Goal: Information Seeking & Learning: Learn about a topic

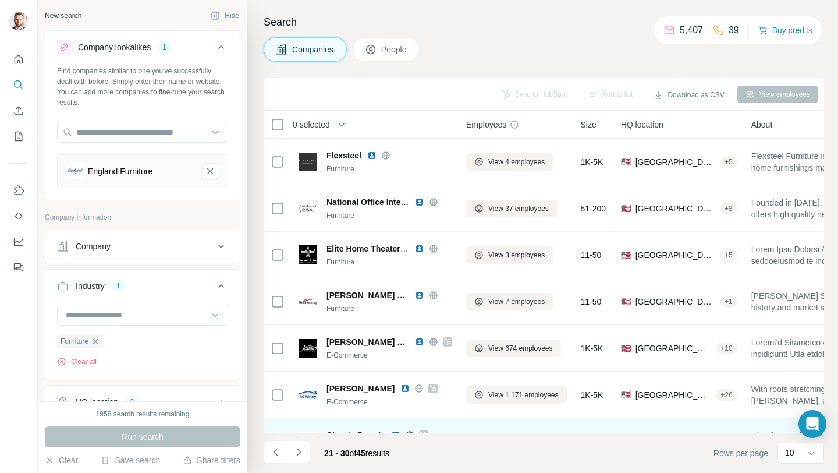
scroll to position [178, 0]
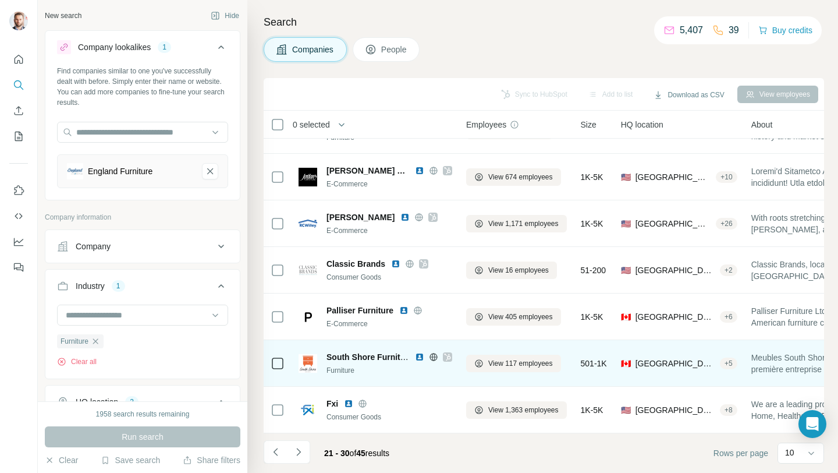
click at [450, 353] on icon at bounding box center [447, 356] width 6 height 7
click at [420, 352] on img at bounding box center [419, 356] width 9 height 9
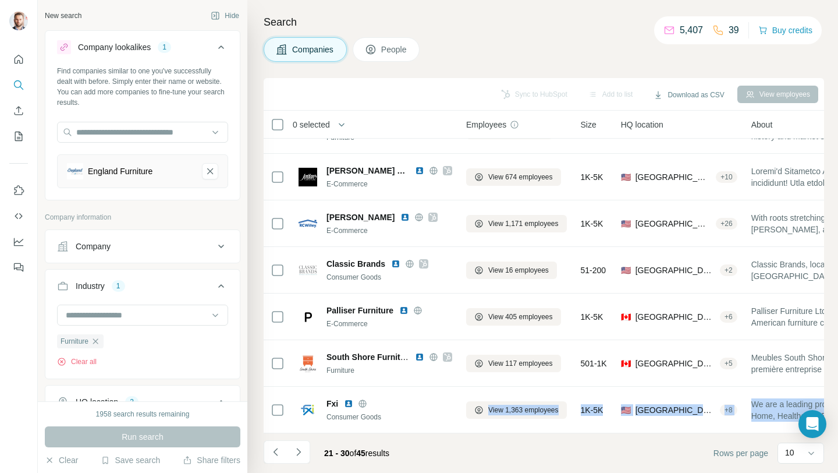
drag, startPoint x: 355, startPoint y: 433, endPoint x: 460, endPoint y: 432, distance: 105.4
click at [460, 432] on div "Sync to HubSpot Add to list Download as CSV View employees 0 selected Companies…" at bounding box center [544, 275] width 561 height 395
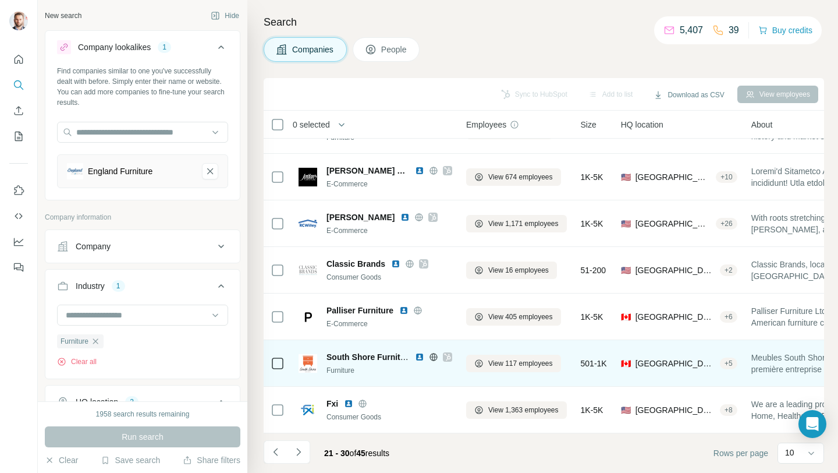
click at [433, 356] on icon at bounding box center [434, 356] width 8 height 1
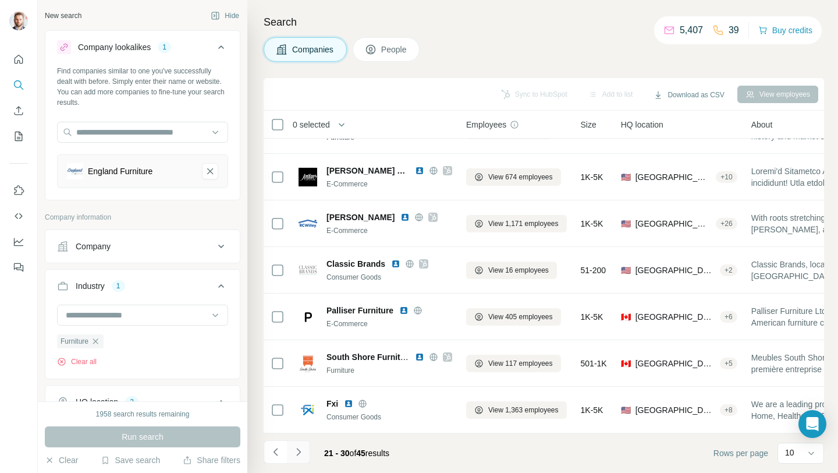
click at [302, 452] on icon "Navigate to next page" at bounding box center [299, 452] width 12 height 12
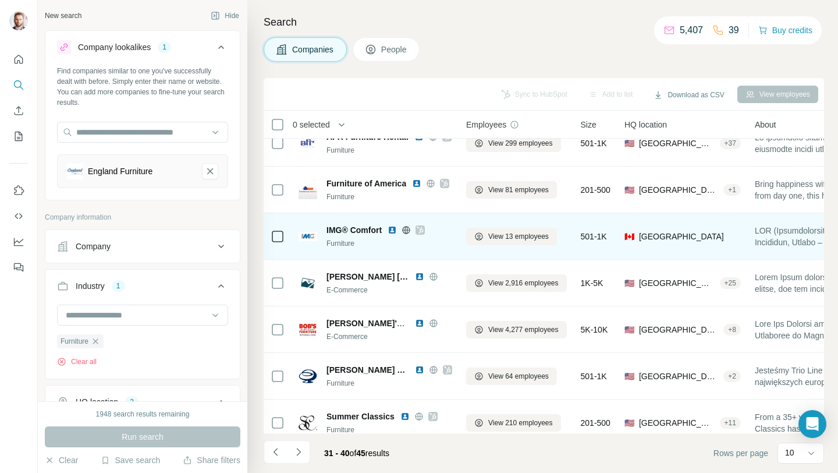
scroll to position [67, 0]
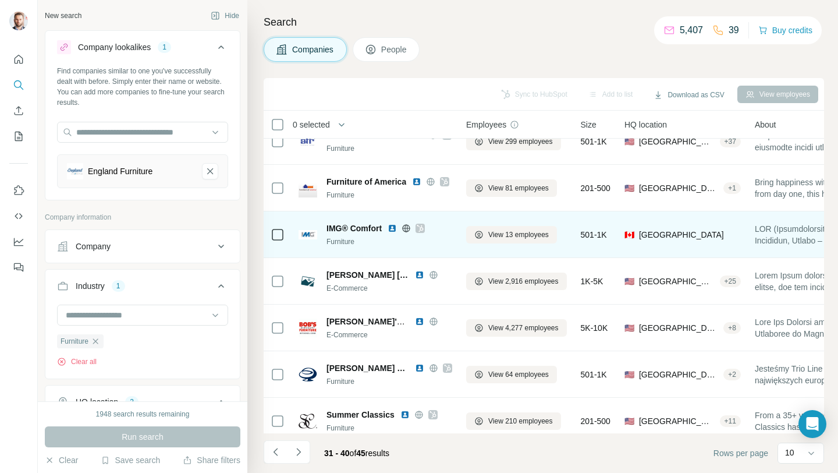
click at [422, 230] on icon at bounding box center [420, 228] width 7 height 9
click at [392, 228] on img at bounding box center [392, 228] width 9 height 9
click at [407, 229] on icon at bounding box center [406, 228] width 9 height 9
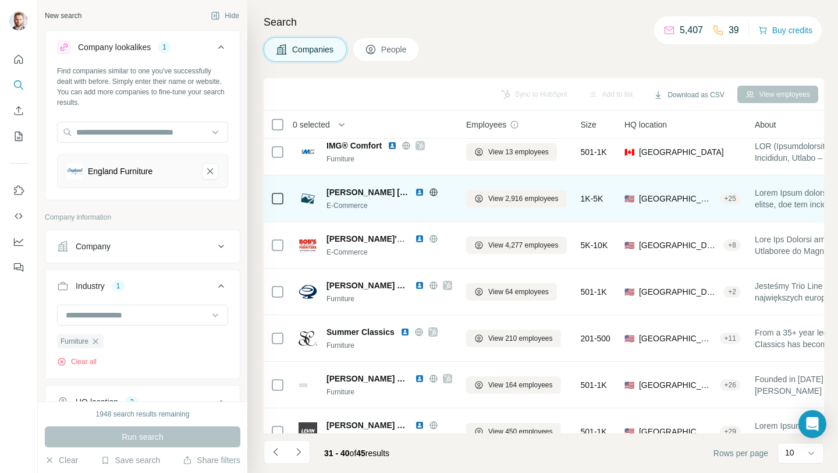
scroll to position [178, 0]
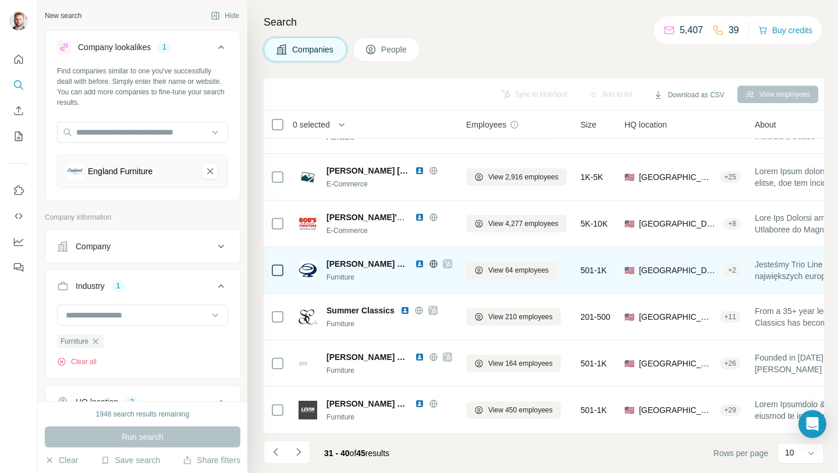
click at [444, 260] on icon at bounding box center [447, 263] width 6 height 7
click at [432, 260] on icon at bounding box center [433, 264] width 3 height 8
click at [415, 259] on img at bounding box center [419, 263] width 9 height 9
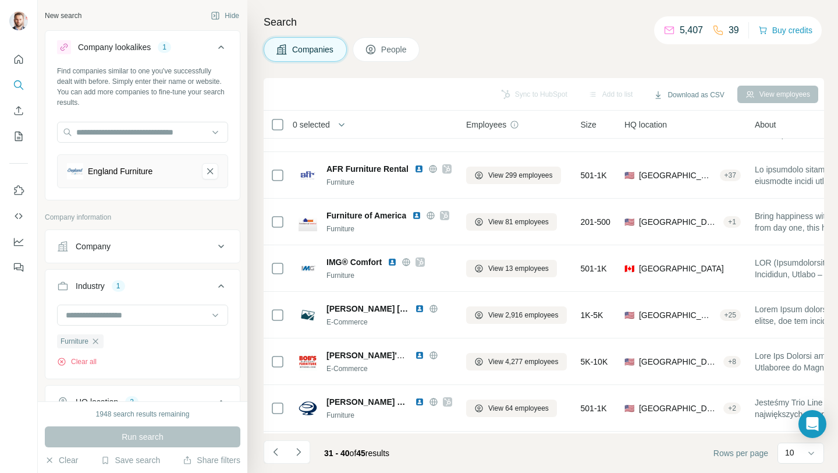
scroll to position [0, 0]
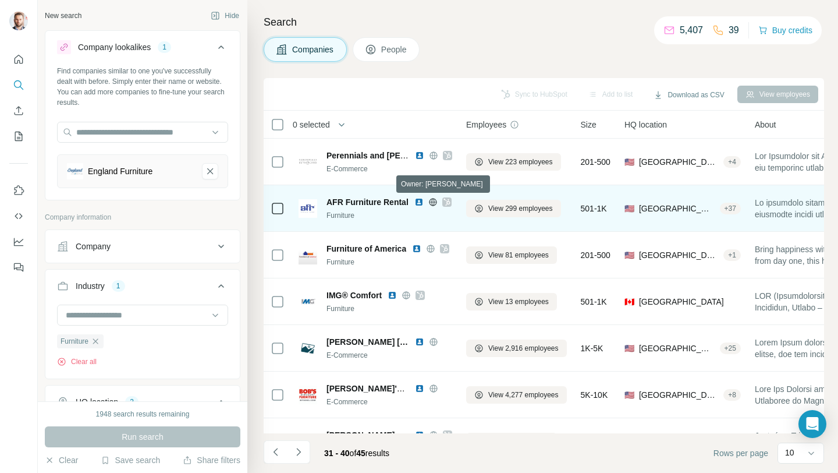
click at [447, 203] on icon at bounding box center [447, 201] width 7 height 9
click at [417, 203] on img at bounding box center [419, 201] width 9 height 9
click at [432, 201] on icon at bounding box center [433, 201] width 8 height 1
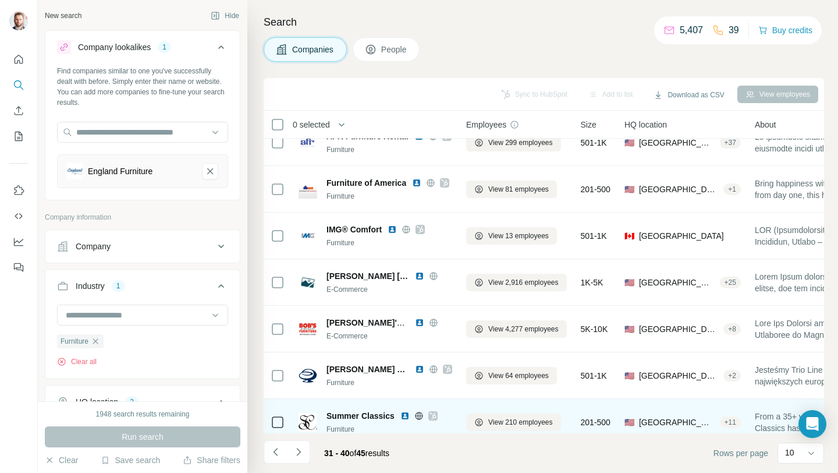
scroll to position [178, 0]
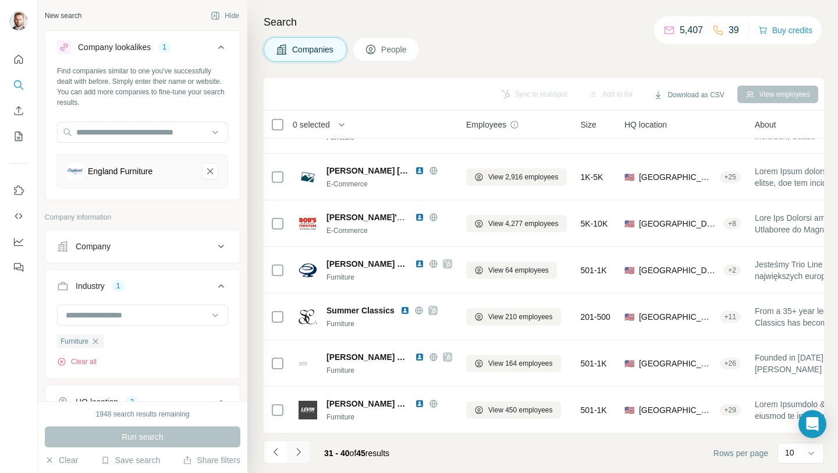
click at [302, 451] on icon "Navigate to next page" at bounding box center [299, 452] width 12 height 12
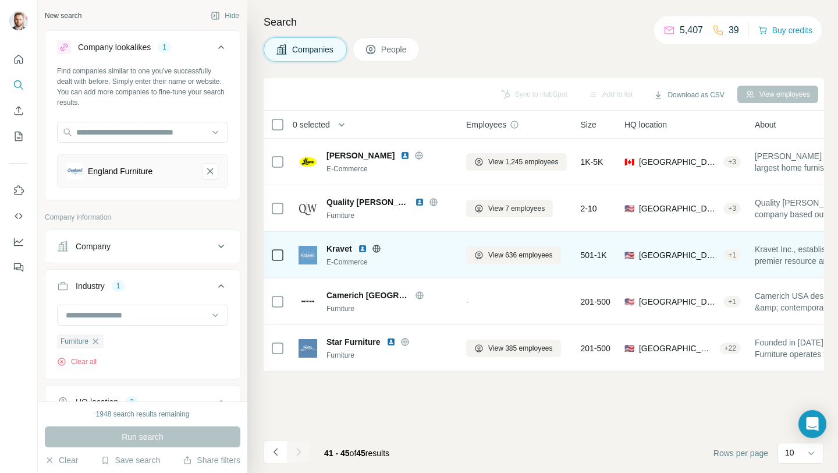
scroll to position [0, 0]
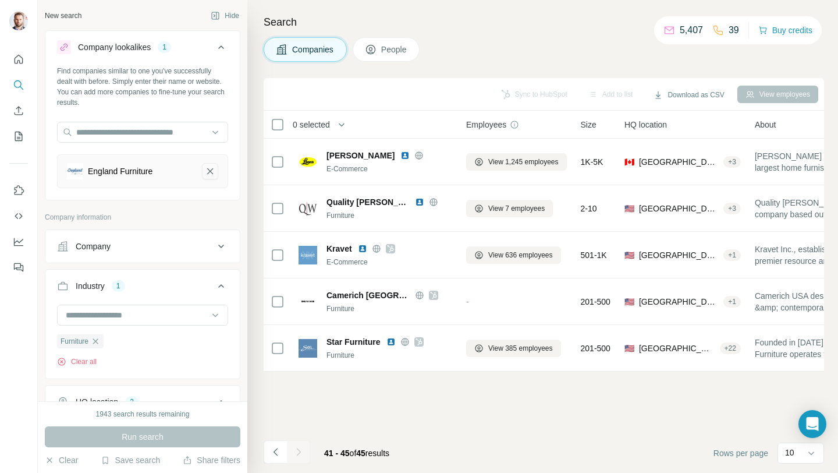
click at [205, 175] on icon "England Furniture-remove-button" at bounding box center [210, 171] width 10 height 12
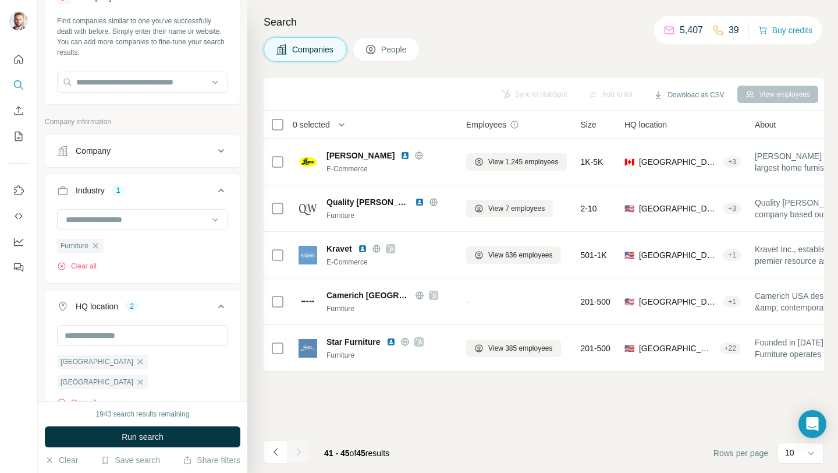
scroll to position [76, 0]
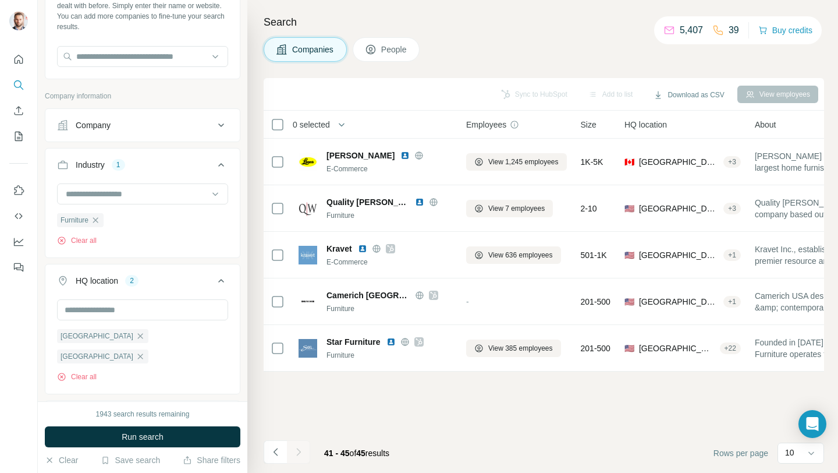
click at [199, 128] on div "Company" at bounding box center [135, 125] width 157 height 12
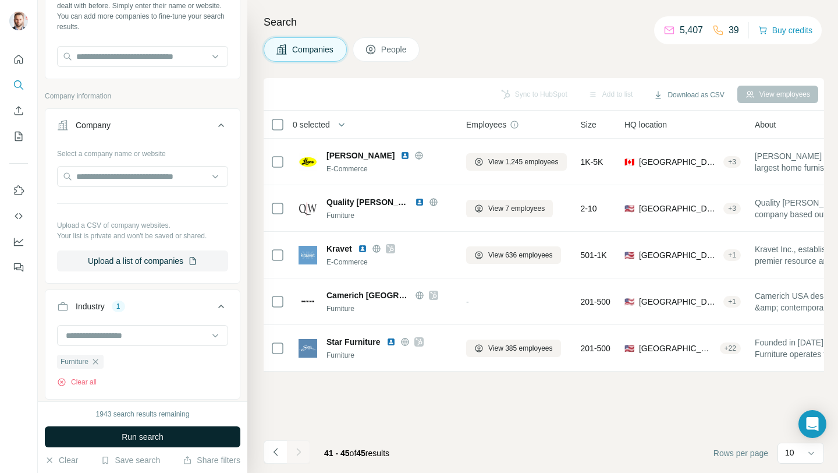
click at [172, 440] on button "Run search" at bounding box center [143, 436] width 196 height 21
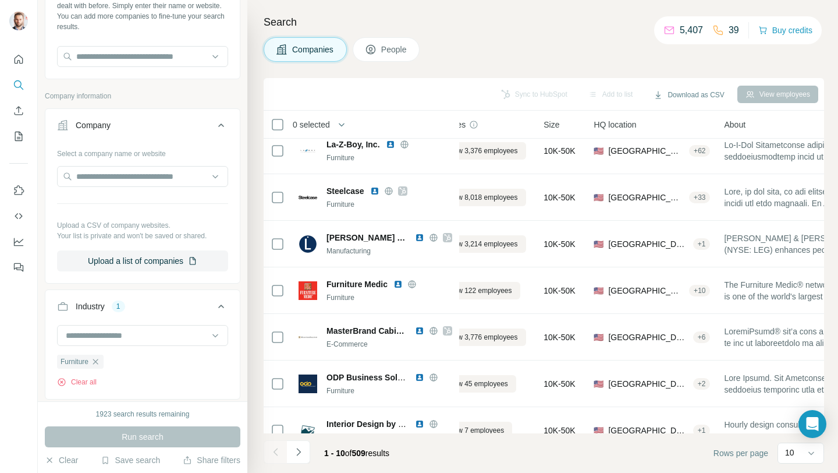
scroll to position [58, 0]
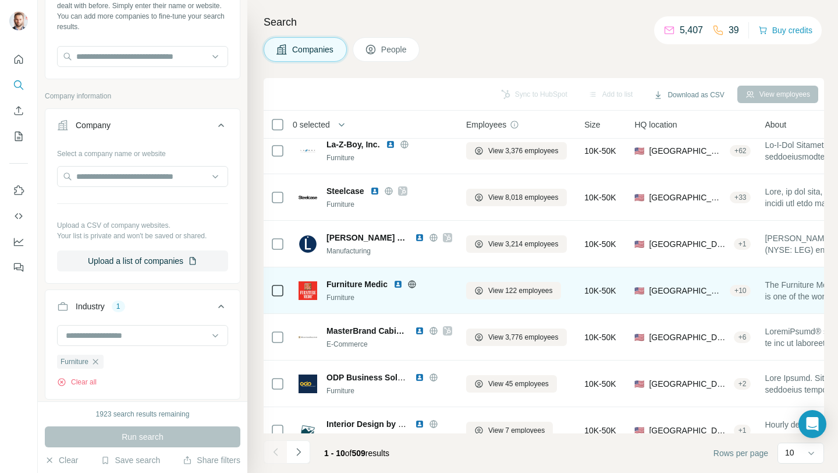
click at [413, 286] on icon at bounding box center [412, 284] width 3 height 8
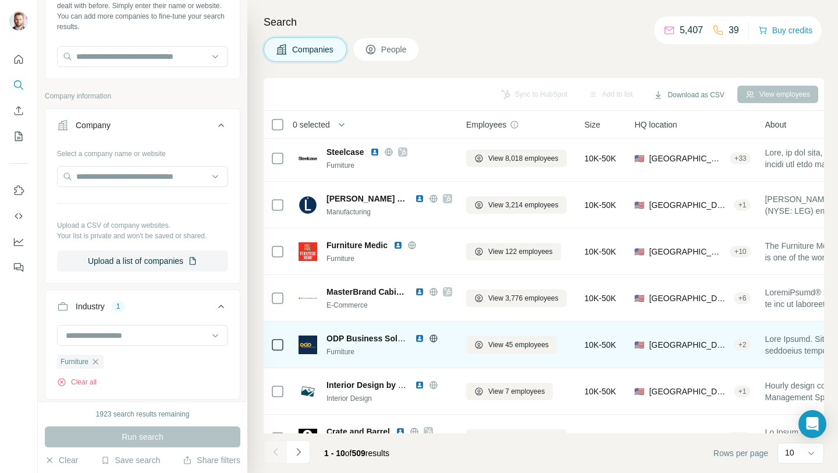
scroll to position [95, 0]
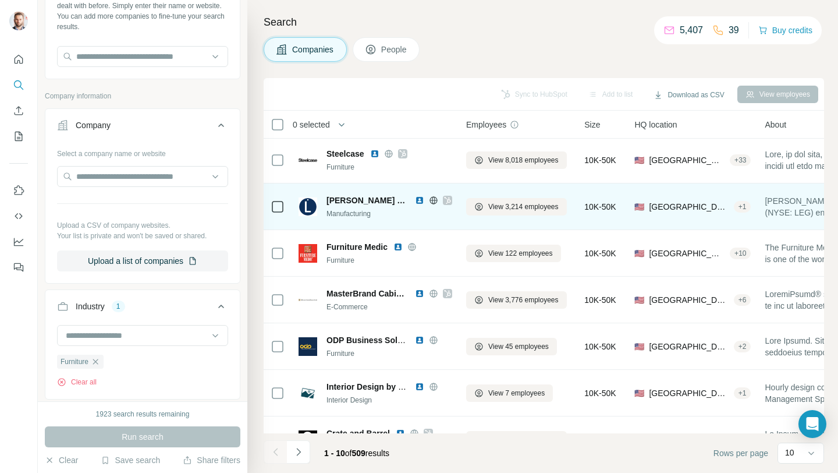
click at [444, 201] on icon at bounding box center [447, 200] width 7 height 9
click at [432, 199] on icon at bounding box center [433, 200] width 3 height 8
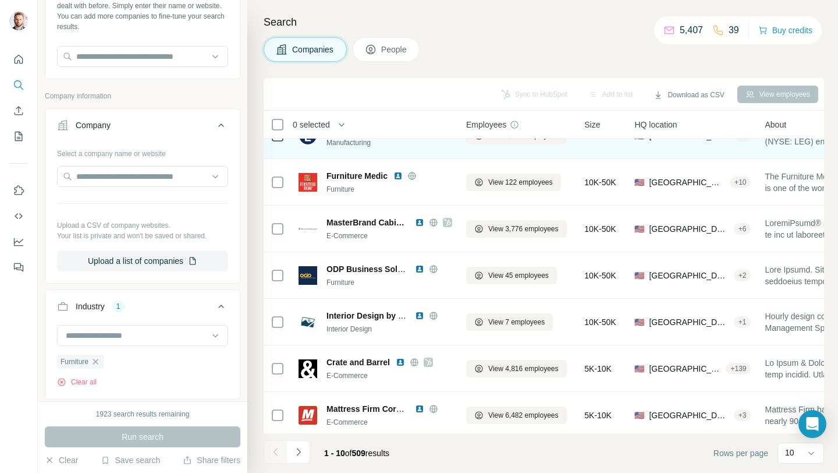
scroll to position [178, 0]
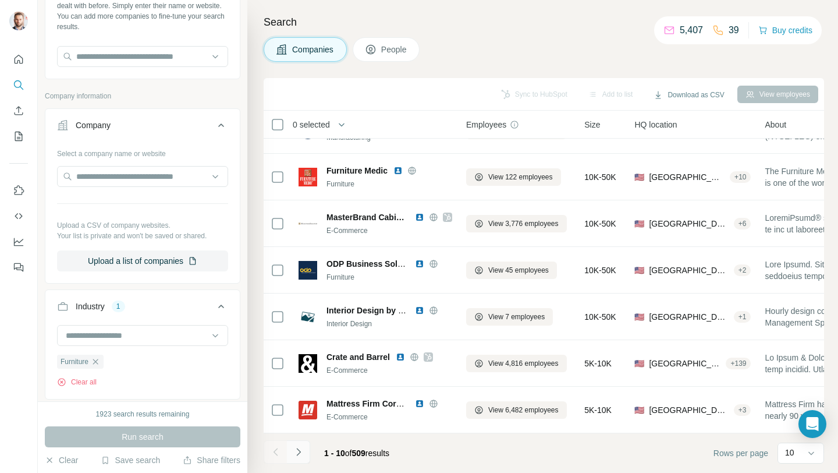
click at [299, 454] on icon "Navigate to next page" at bounding box center [299, 452] width 12 height 12
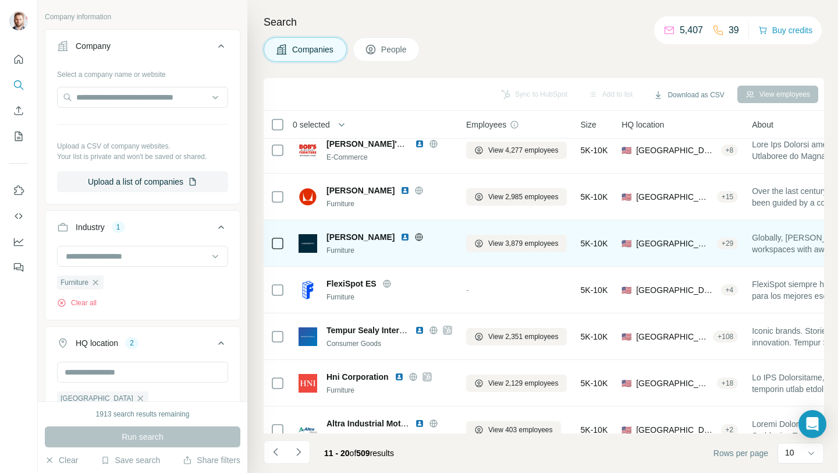
scroll to position [59, 0]
click at [418, 235] on icon at bounding box center [419, 236] width 3 height 8
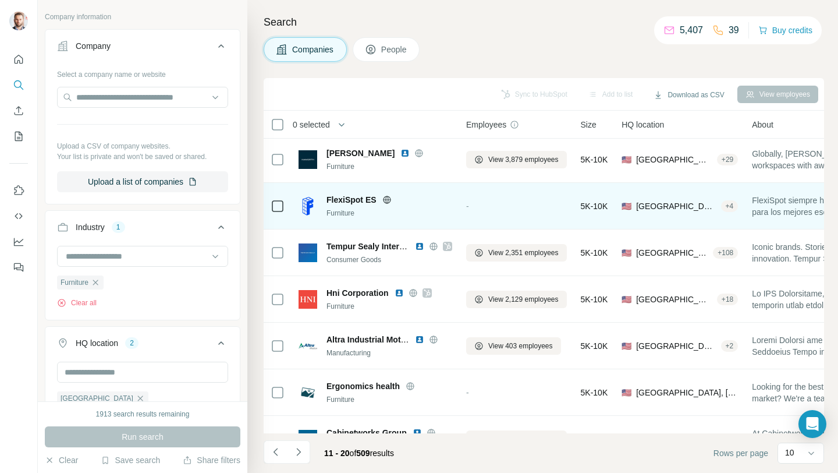
scroll to position [143, 0]
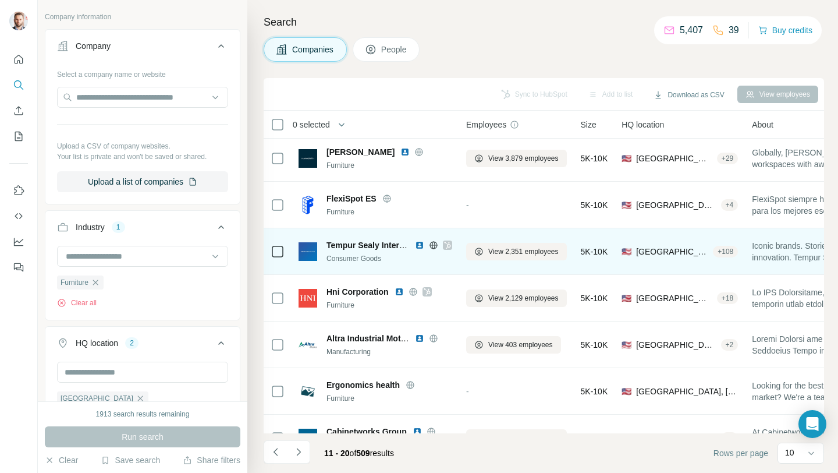
click at [449, 246] on icon at bounding box center [447, 244] width 7 height 9
click at [421, 245] on img at bounding box center [419, 244] width 9 height 9
click at [434, 246] on icon at bounding box center [433, 244] width 9 height 9
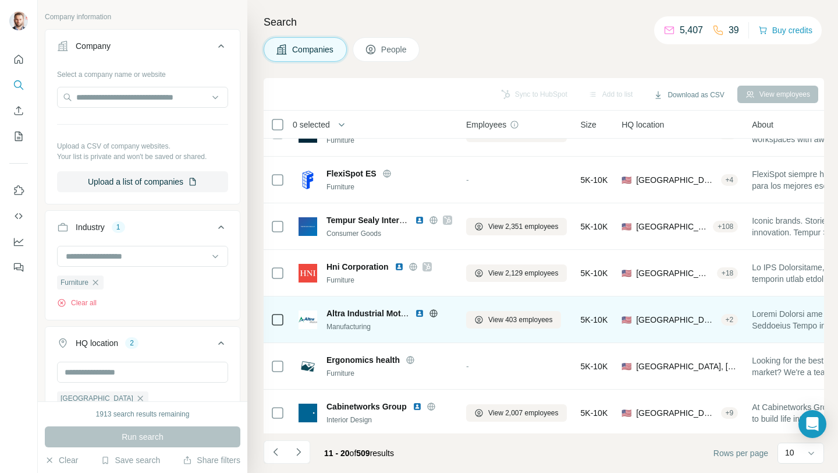
scroll to position [171, 0]
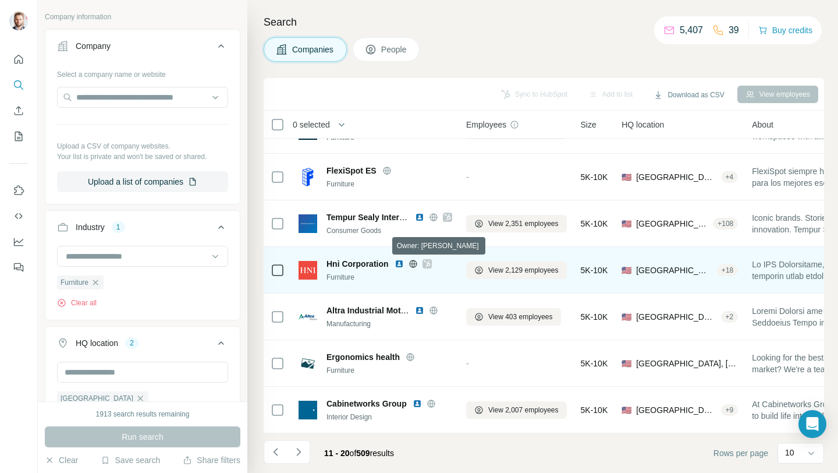
click at [430, 264] on icon at bounding box center [427, 263] width 6 height 7
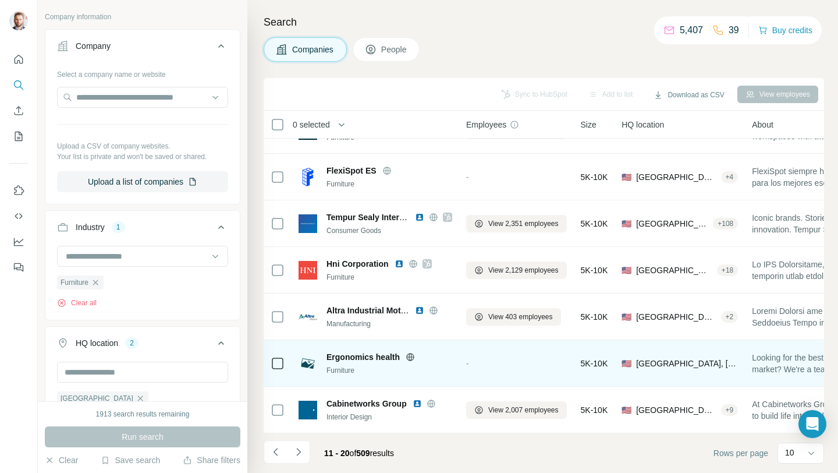
scroll to position [178, 0]
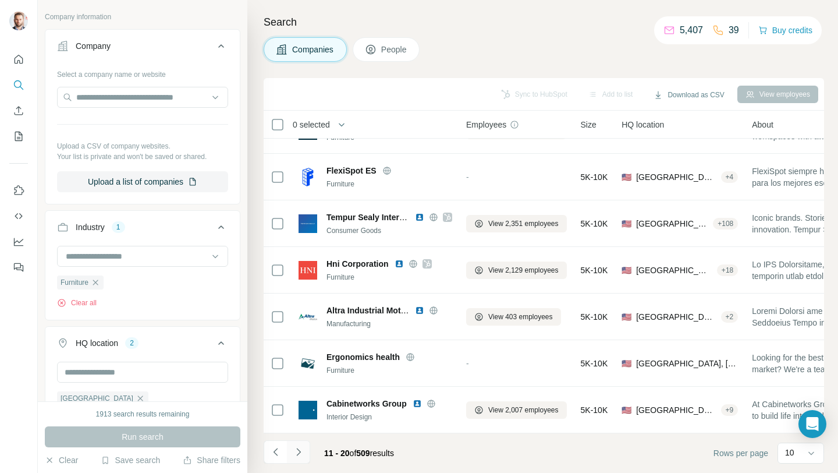
click at [303, 449] on icon "Navigate to next page" at bounding box center [299, 452] width 12 height 12
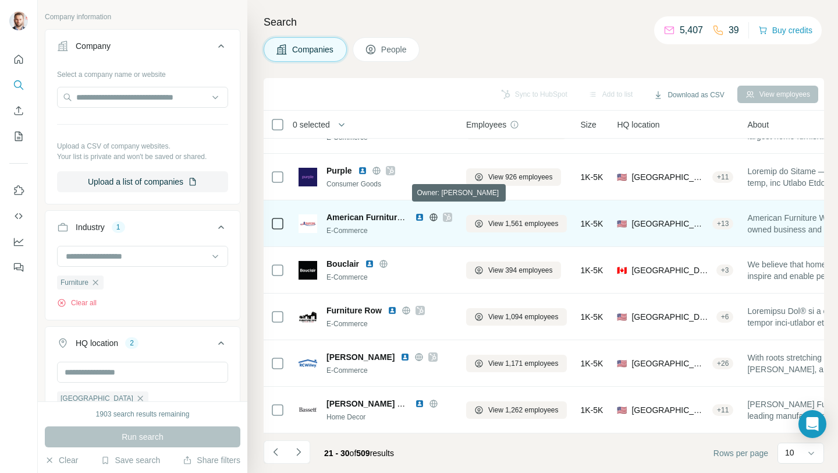
click at [448, 213] on icon at bounding box center [447, 217] width 7 height 9
click at [423, 213] on img at bounding box center [419, 217] width 9 height 9
click at [433, 213] on icon at bounding box center [433, 217] width 9 height 9
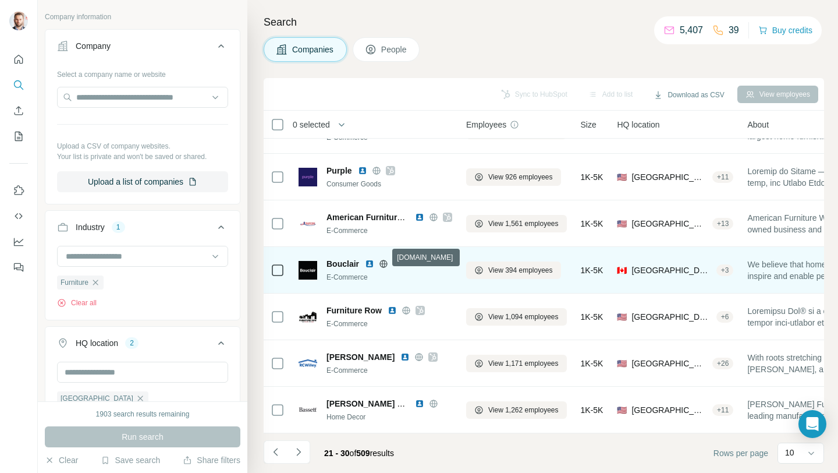
click at [386, 260] on icon at bounding box center [384, 264] width 8 height 8
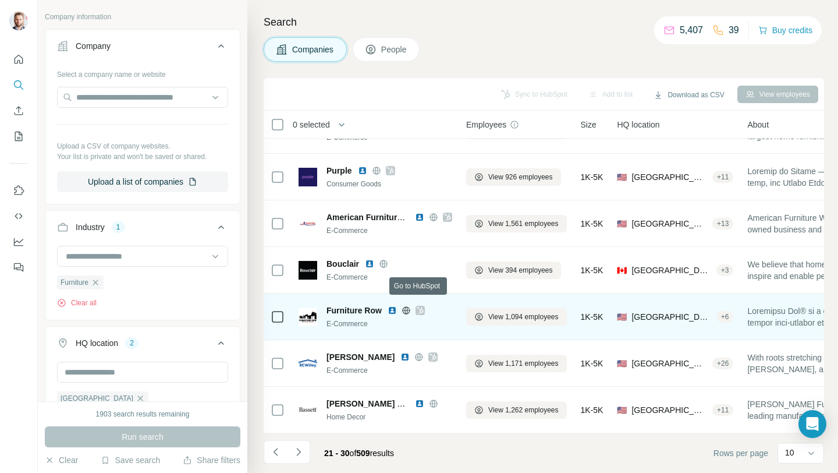
click at [418, 306] on icon at bounding box center [420, 310] width 7 height 9
click at [406, 306] on icon at bounding box center [406, 310] width 3 height 8
